Goal: Information Seeking & Learning: Learn about a topic

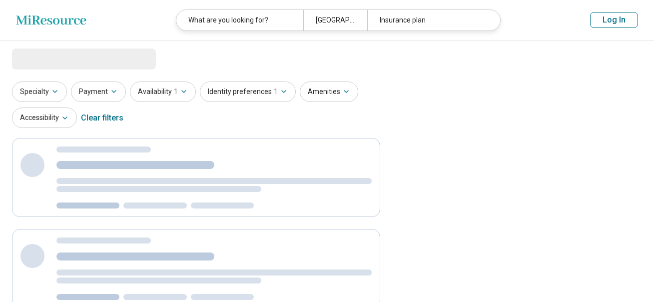
select select "***"
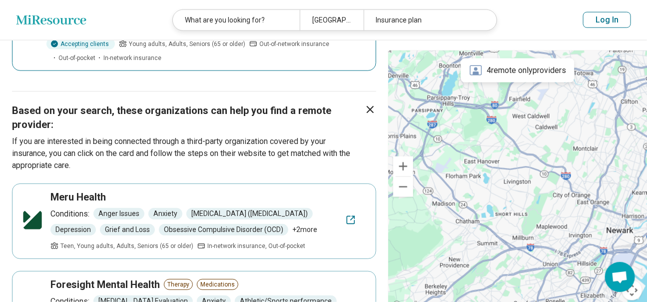
scroll to position [449, 0]
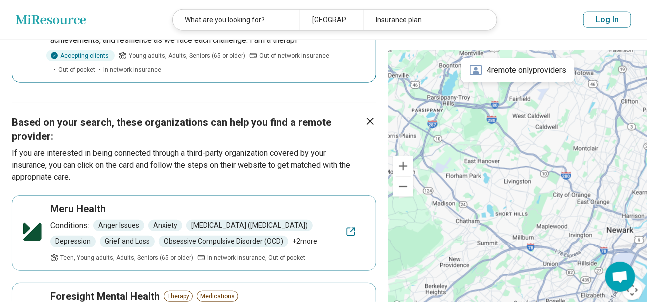
scroll to position [487, 0]
click at [161, 74] on span "In-network insurance" at bounding box center [132, 69] width 58 height 9
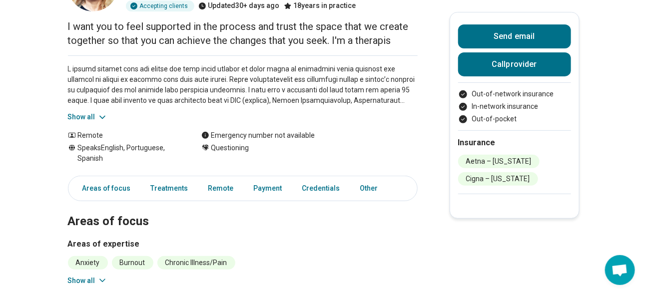
scroll to position [97, 0]
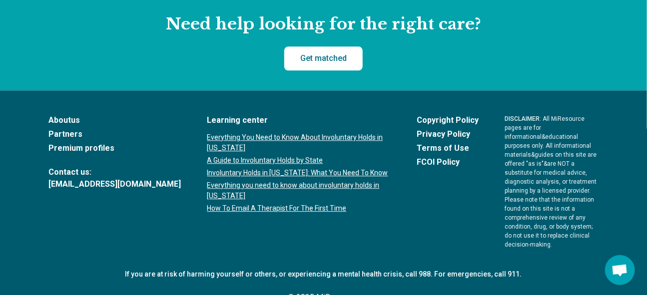
scroll to position [967, 0]
